Goal: Navigation & Orientation: Find specific page/section

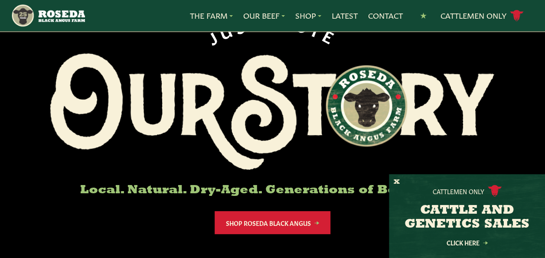
scroll to position [71, 0]
click at [395, 185] on button "X" at bounding box center [397, 181] width 6 height 9
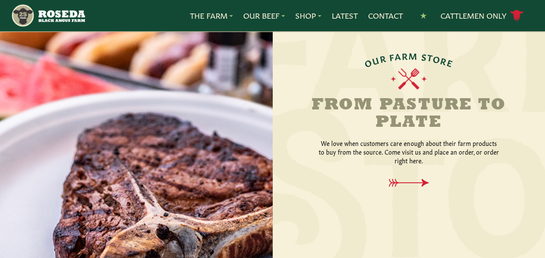
scroll to position [967, 0]
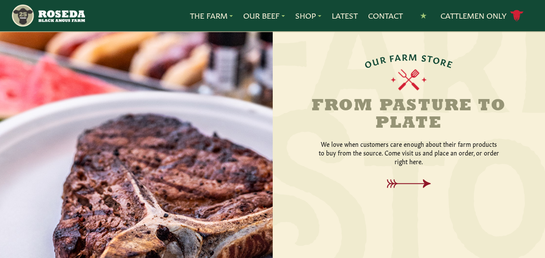
click at [415, 179] on icon at bounding box center [408, 183] width 63 height 9
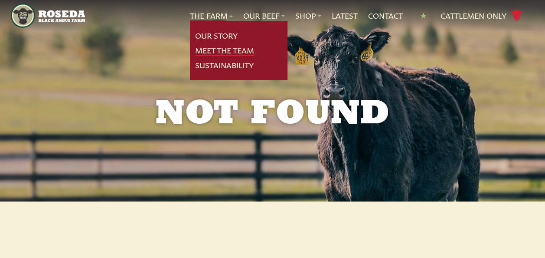
click at [239, 51] on link "Meet The Team" at bounding box center [224, 50] width 59 height 11
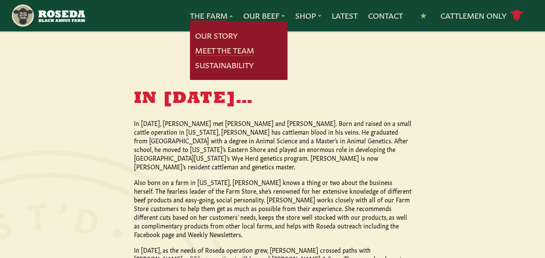
scroll to position [709, 0]
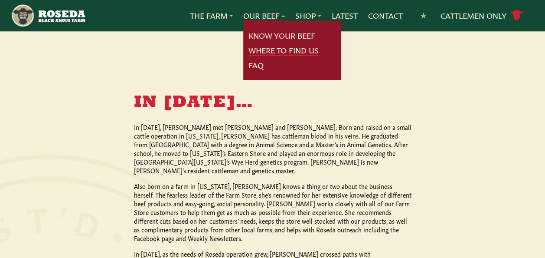
click at [275, 54] on link "Where To Find Us" at bounding box center [284, 50] width 70 height 11
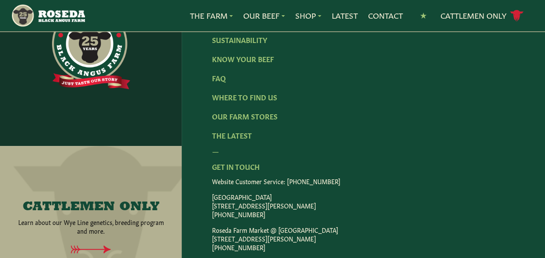
scroll to position [1723, 0]
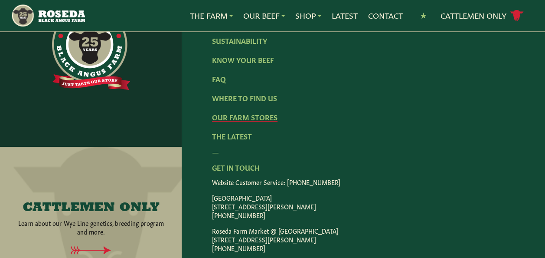
click at [259, 121] on link "Our Farm Stores" at bounding box center [245, 117] width 66 height 10
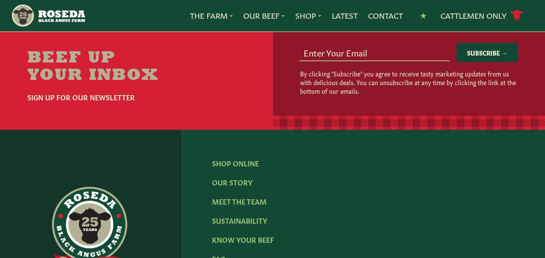
scroll to position [1311, 0]
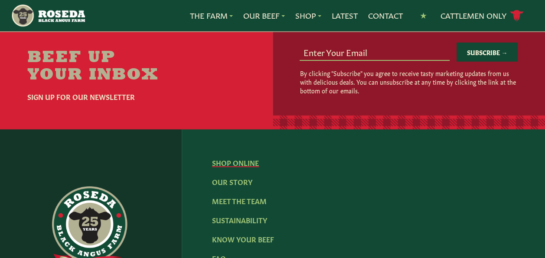
click at [237, 167] on link "Shop Online" at bounding box center [235, 162] width 47 height 10
